Goal: Information Seeking & Learning: Understand process/instructions

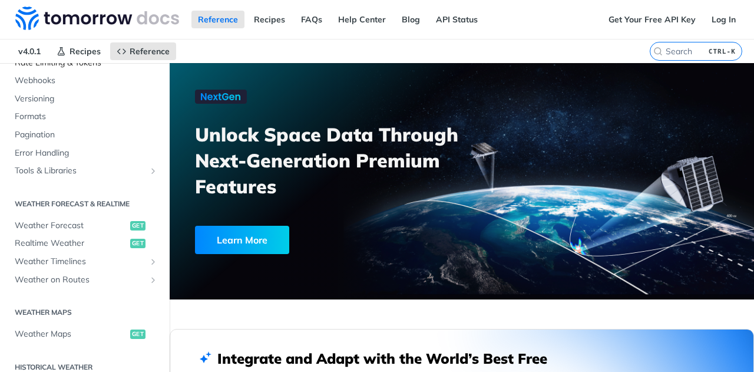
scroll to position [146, 0]
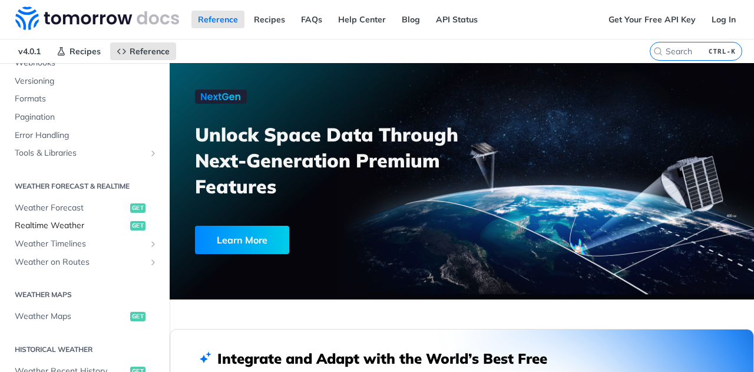
click at [65, 220] on span "Realtime Weather" at bounding box center [71, 226] width 112 height 12
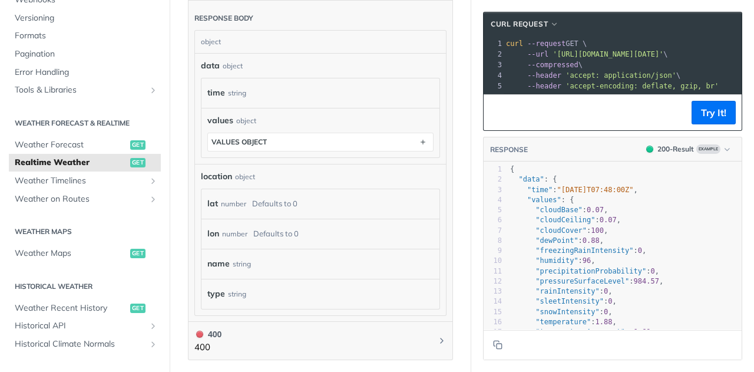
scroll to position [681, 0]
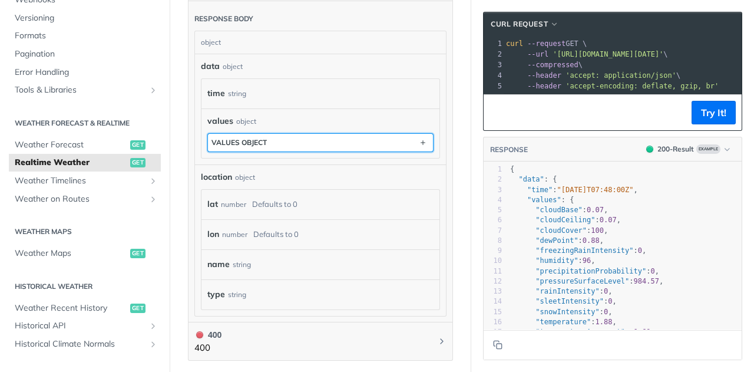
click at [259, 140] on div "values object" at bounding box center [238, 142] width 55 height 9
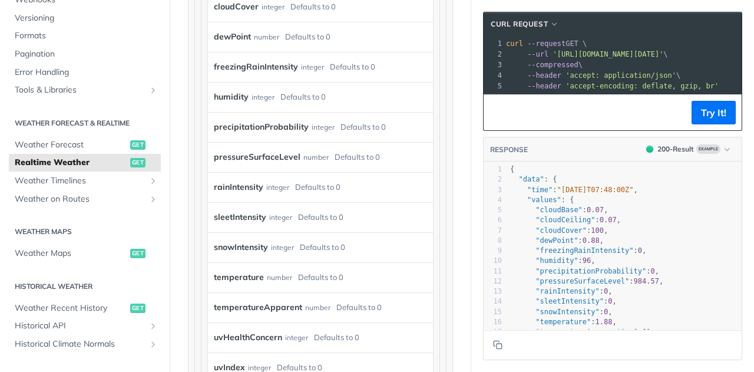
scroll to position [188, 0]
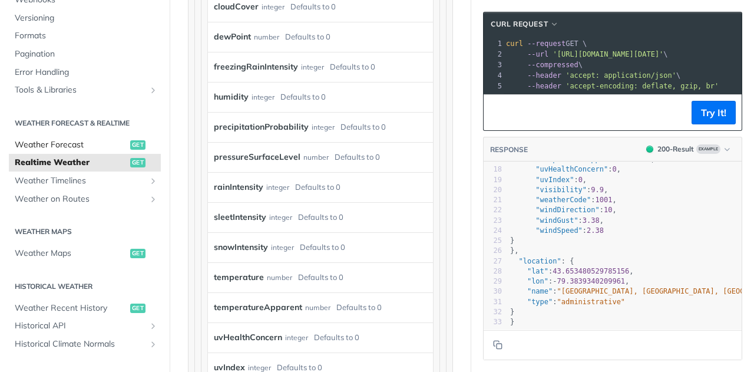
click at [80, 146] on span "Weather Forecast" at bounding box center [71, 145] width 112 height 12
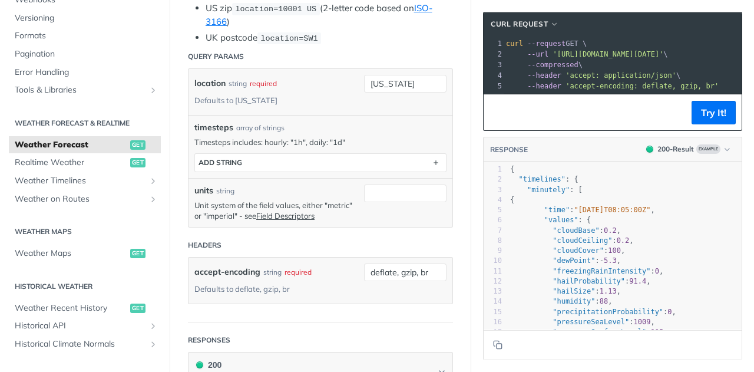
scroll to position [382, 0]
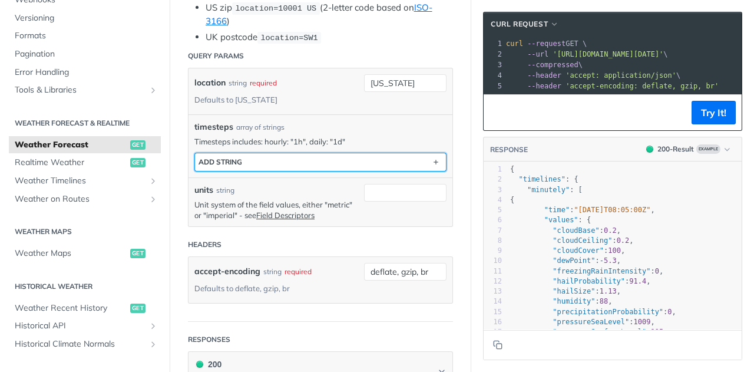
click at [298, 164] on button "ADD string" at bounding box center [320, 162] width 251 height 18
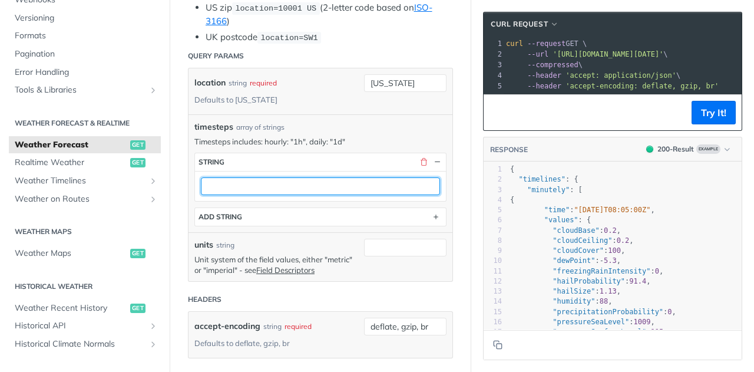
click at [302, 177] on input "text" at bounding box center [320, 186] width 239 height 18
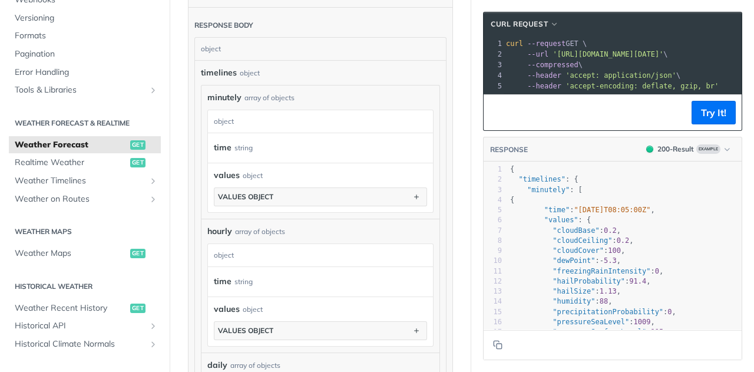
scroll to position [837, 0]
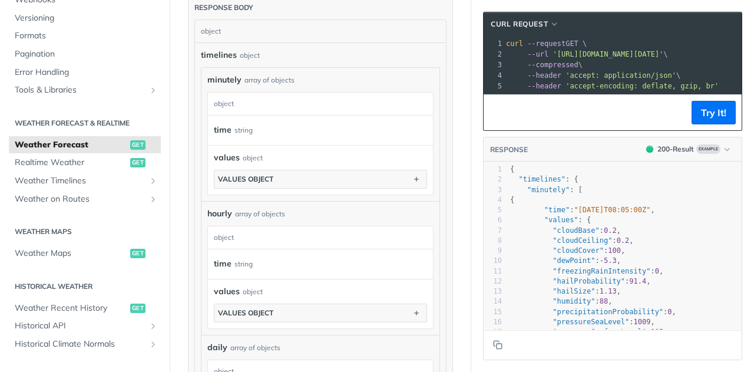
click at [298, 160] on div "values object values object" at bounding box center [320, 169] width 213 height 37
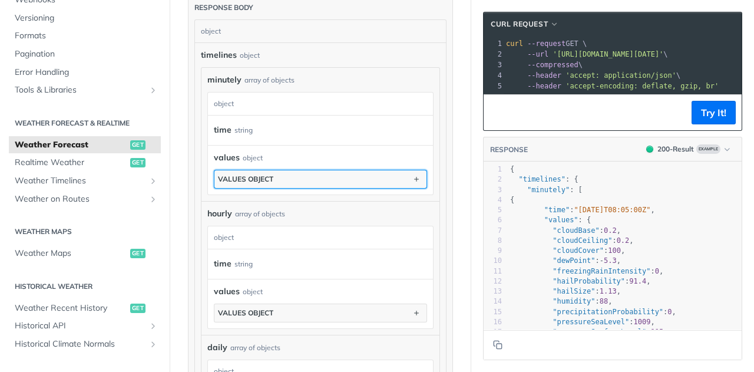
click at [293, 174] on button "values object" at bounding box center [320, 179] width 212 height 18
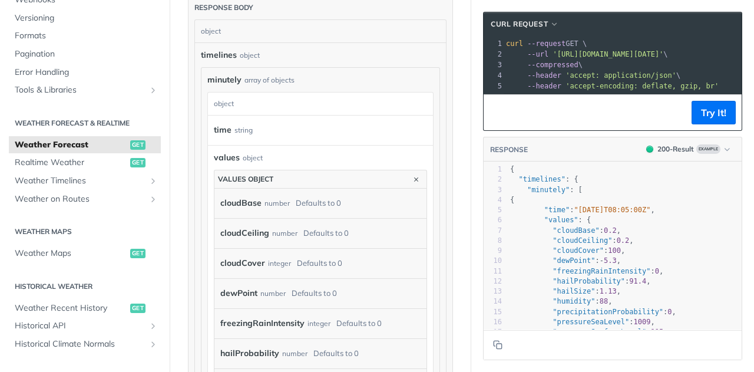
click at [270, 75] on div "array of objects" at bounding box center [269, 80] width 50 height 11
click at [284, 76] on div "array of objects" at bounding box center [269, 80] width 50 height 11
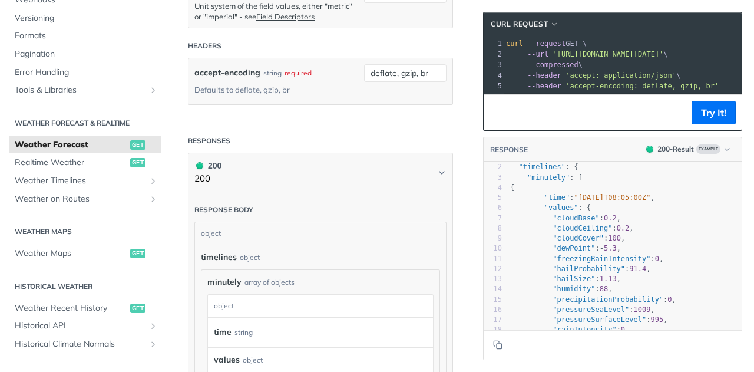
scroll to position [13, 0]
click at [552, 221] on span ""cloudBase"" at bounding box center [575, 217] width 47 height 8
type textarea "02-09T08:05"
drag, startPoint x: 587, startPoint y: 201, endPoint x: 629, endPoint y: 204, distance: 41.9
click at [629, 201] on span ""[DATE]T08:05:00Z"" at bounding box center [612, 197] width 77 height 8
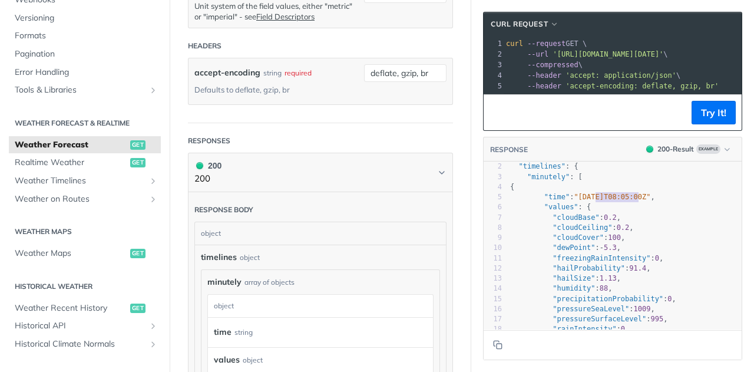
click at [629, 201] on span ""[DATE]T08:05:00Z"" at bounding box center [612, 197] width 77 height 8
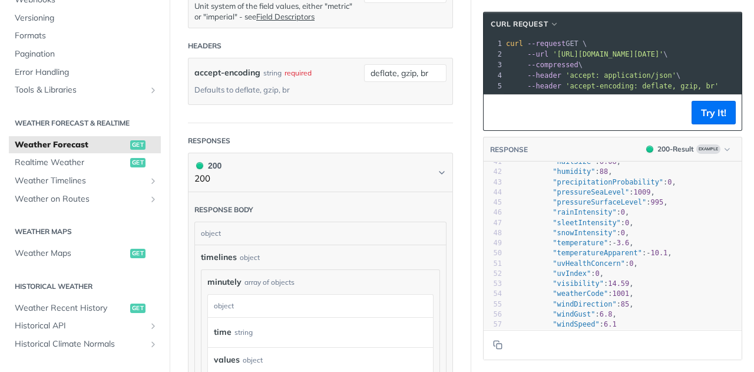
scroll to position [0, 0]
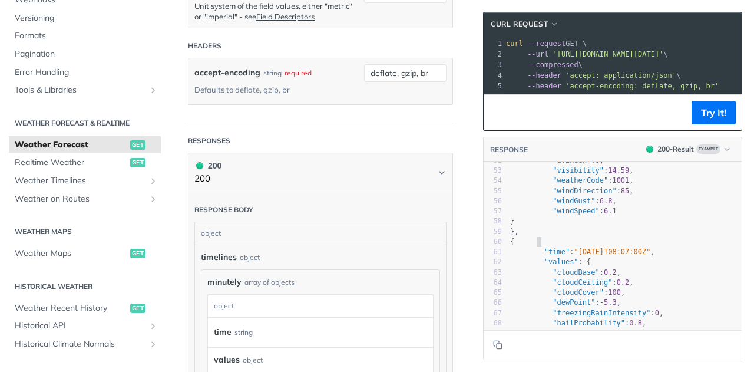
click at [618, 254] on span ""[DATE]T08:07:00Z"" at bounding box center [612, 251] width 77 height 8
click at [621, 256] on span ""[DATE]T08:07:00Z"" at bounding box center [612, 251] width 77 height 8
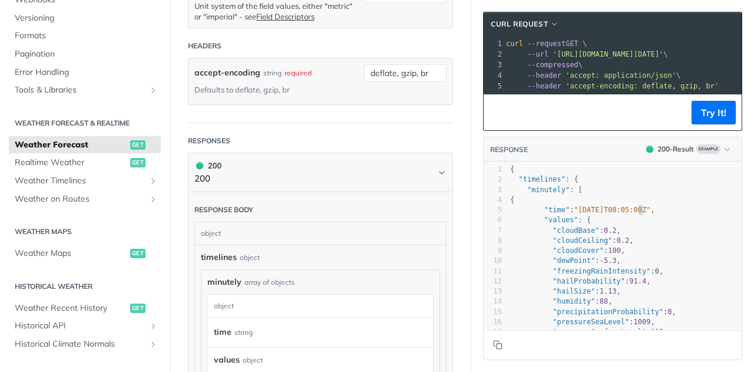
click at [630, 214] on span ""[DATE]T08:05:00Z"" at bounding box center [612, 210] width 77 height 8
type textarea ""time": "[DATE]T08:05:00Z","
click at [630, 214] on span ""[DATE]T08:05:00Z"" at bounding box center [612, 210] width 77 height 8
click at [621, 224] on pre ""values" : {" at bounding box center [625, 220] width 234 height 10
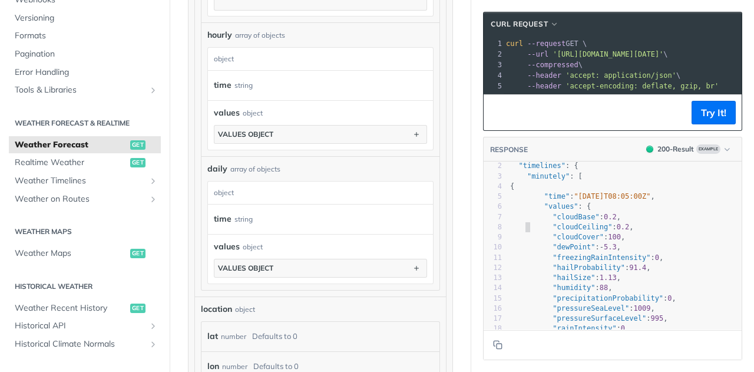
click at [518, 231] on span ""cloudCeiling" : 0.2 ," at bounding box center [572, 227] width 124 height 8
click at [552, 231] on span ""cloudCeiling"" at bounding box center [581, 227] width 59 height 8
type textarea "cloudCeiling"
click at [552, 231] on span ""cloudCeiling"" at bounding box center [581, 227] width 59 height 8
click at [557, 232] on pre ""cloudCeiling" : 0.2 ," at bounding box center [625, 227] width 234 height 10
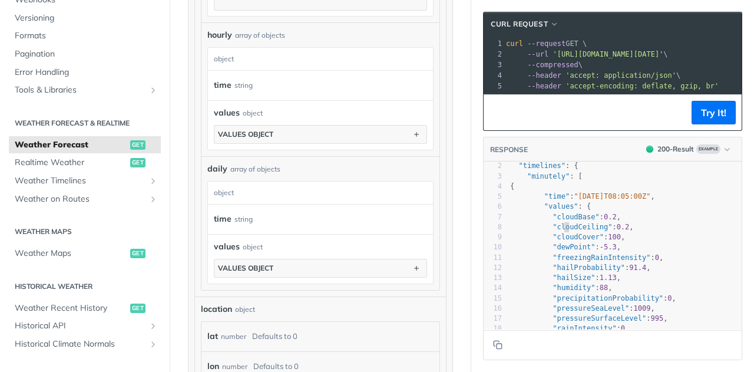
type textarea "cloudCeiling"
click at [557, 232] on pre ""cloudCeiling" : 0.2 ," at bounding box center [625, 227] width 234 height 10
click at [560, 251] on span ""dewPoint"" at bounding box center [573, 247] width 42 height 8
